Goal: Check status: Check status

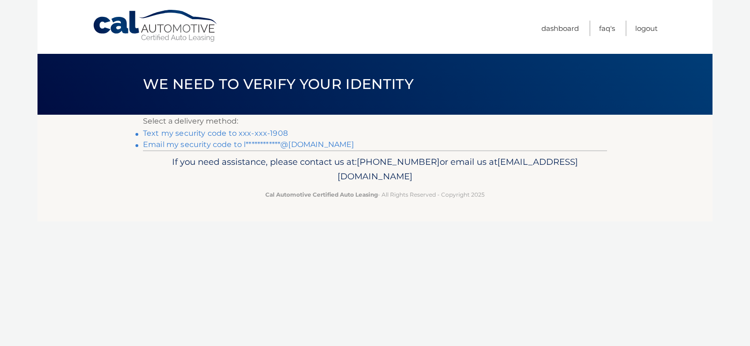
click at [257, 143] on link "**********" at bounding box center [248, 144] width 211 height 9
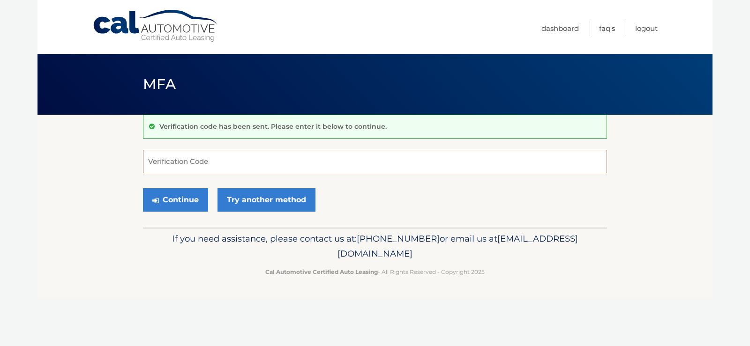
click at [208, 154] on input "Verification Code" at bounding box center [375, 161] width 464 height 23
type input "973532"
click at [178, 203] on button "Continue" at bounding box center [175, 199] width 65 height 23
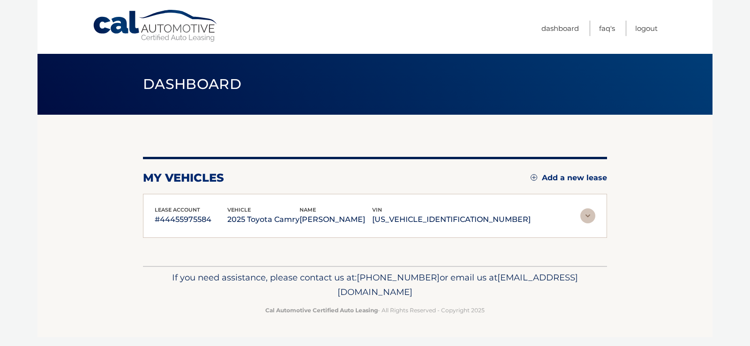
click at [590, 215] on img at bounding box center [587, 216] width 15 height 15
click at [466, 222] on p "[US_VEHICLE_IDENTIFICATION_NUMBER]" at bounding box center [451, 219] width 158 height 13
click at [589, 216] on img at bounding box center [587, 216] width 15 height 15
click at [663, 197] on section "my vehicles Add a new lease lease account #44455975584 vehicle 2025 Toyota Camr…" at bounding box center [375, 190] width 675 height 151
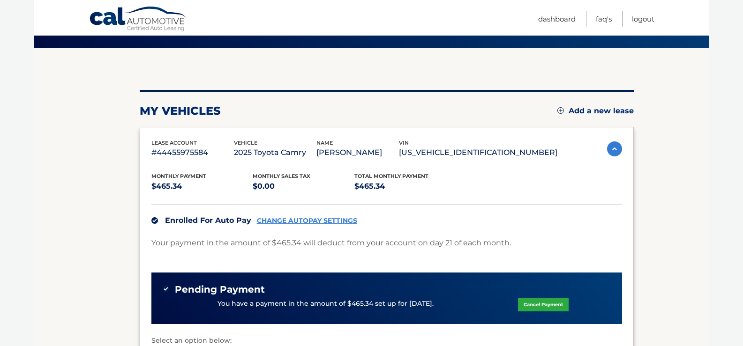
scroll to position [62, 0]
